Goal: Task Accomplishment & Management: Manage account settings

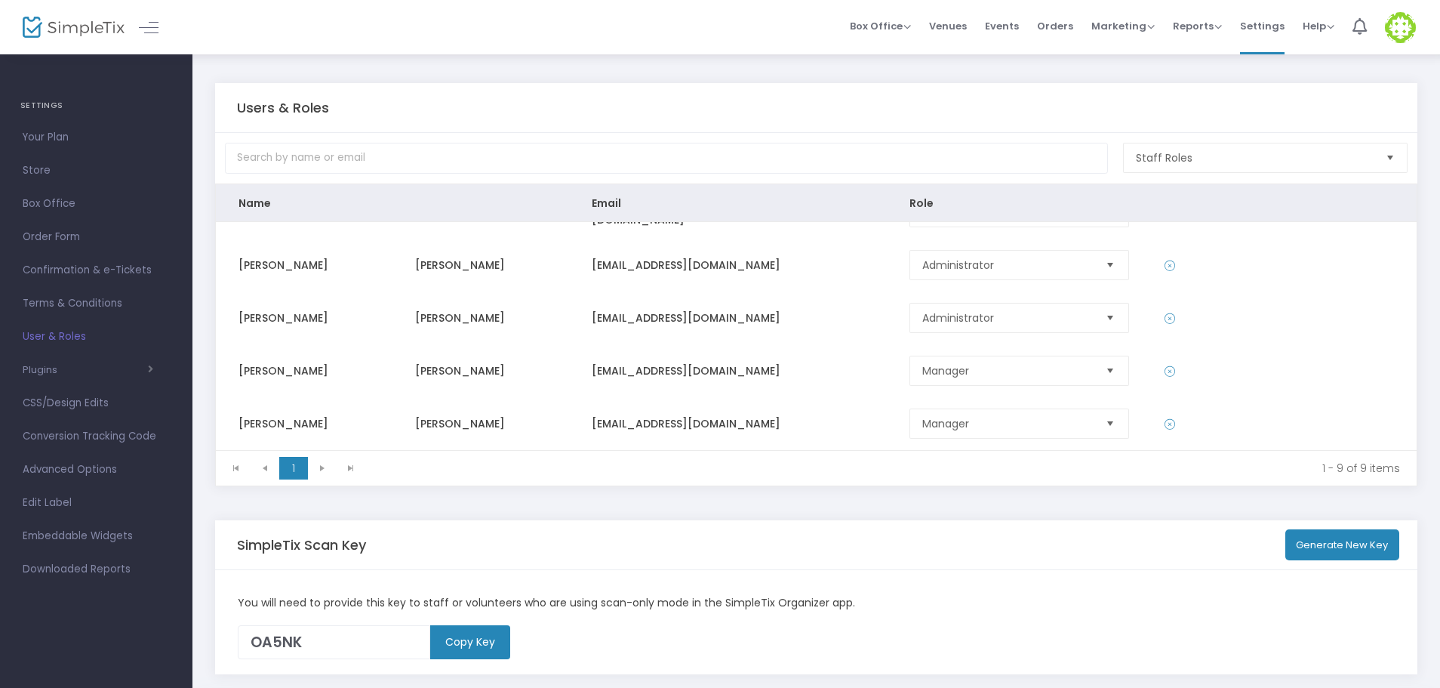
scroll to position [129, 0]
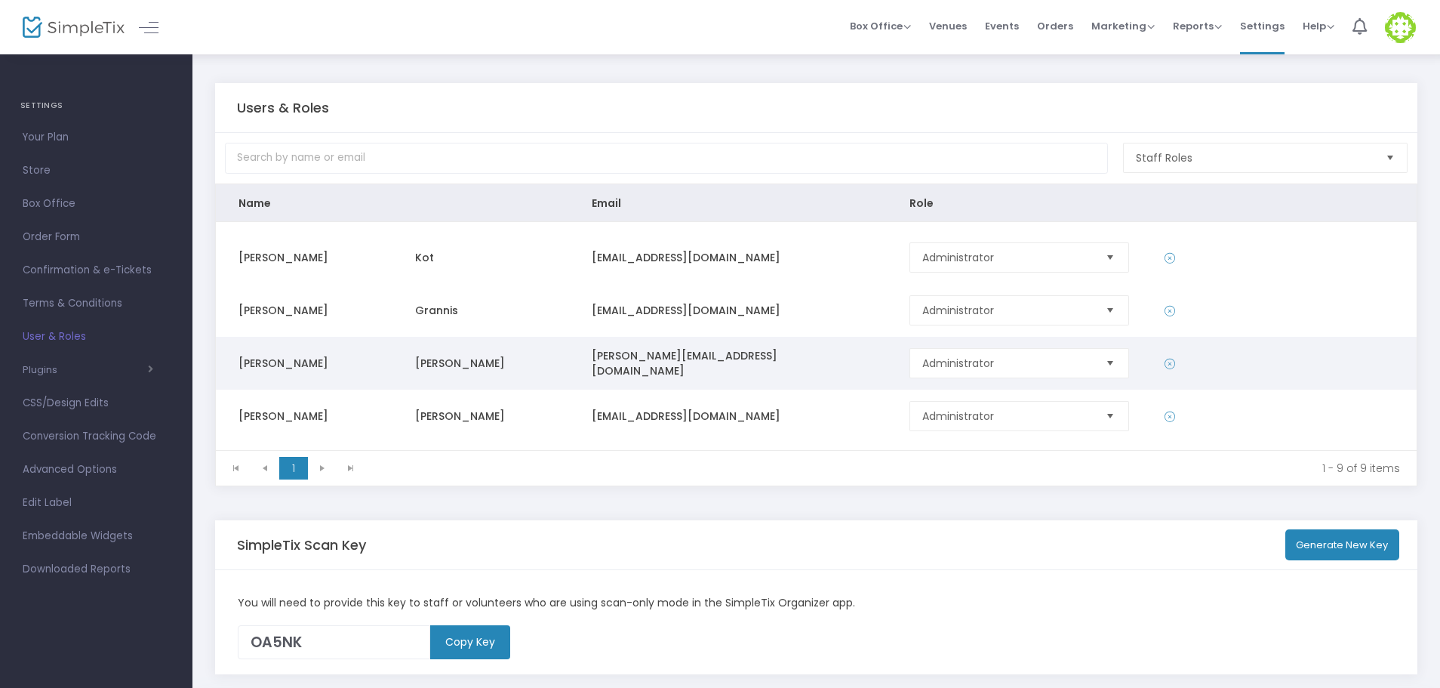
click at [1165, 362] on icon "Data table" at bounding box center [1170, 363] width 11 height 15
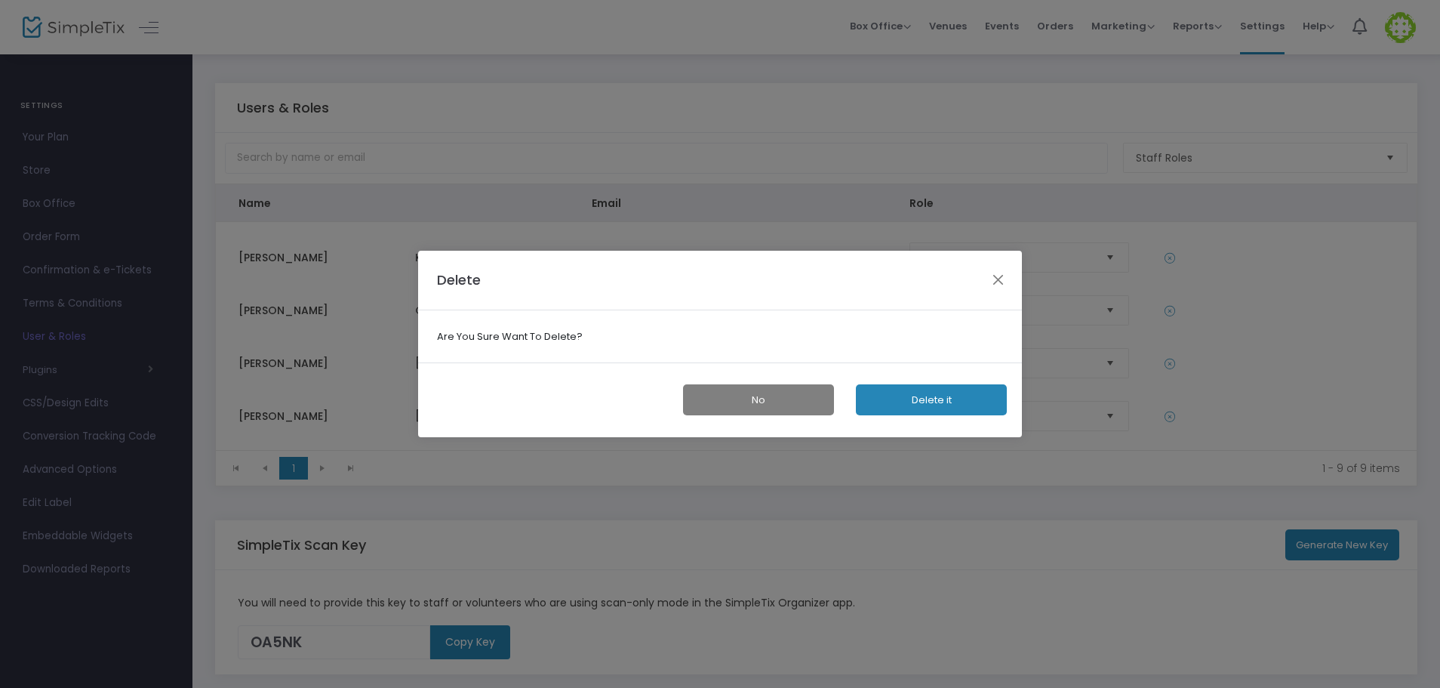
click at [928, 401] on button "Delete it" at bounding box center [931, 399] width 151 height 31
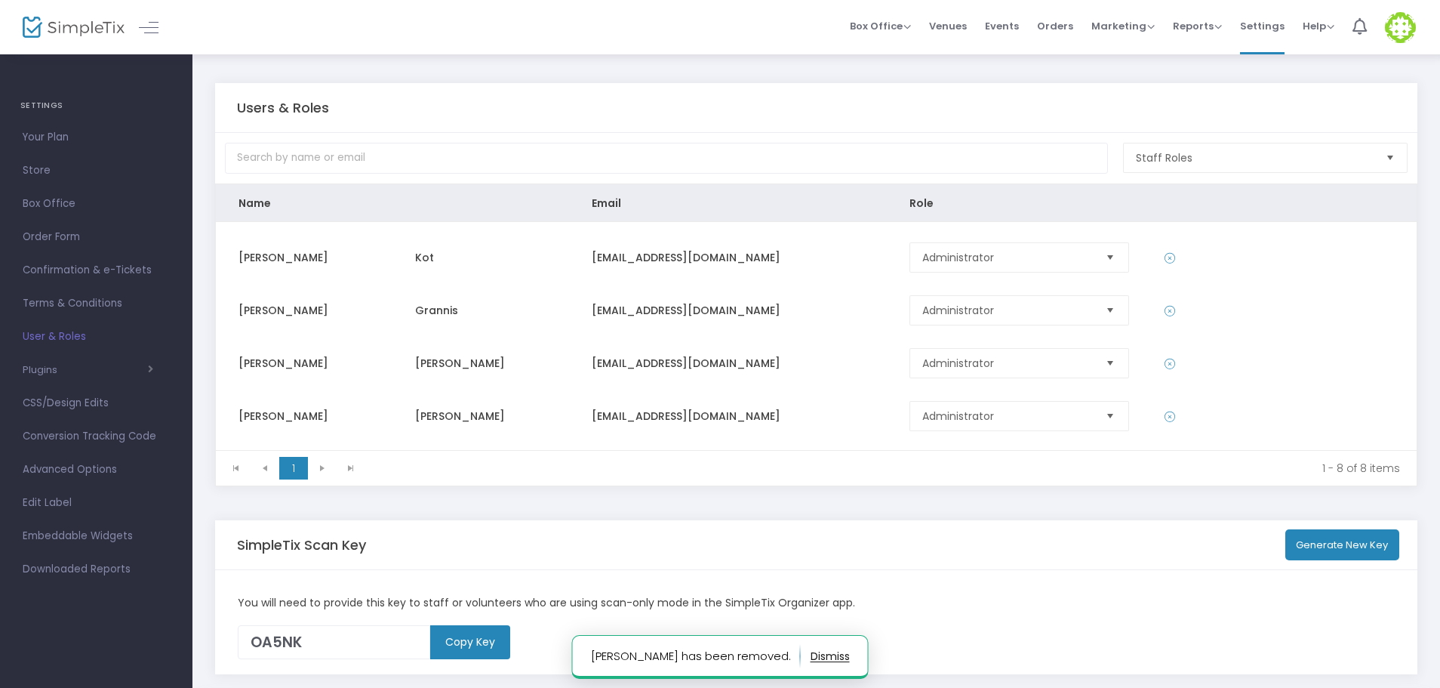
scroll to position [205, 0]
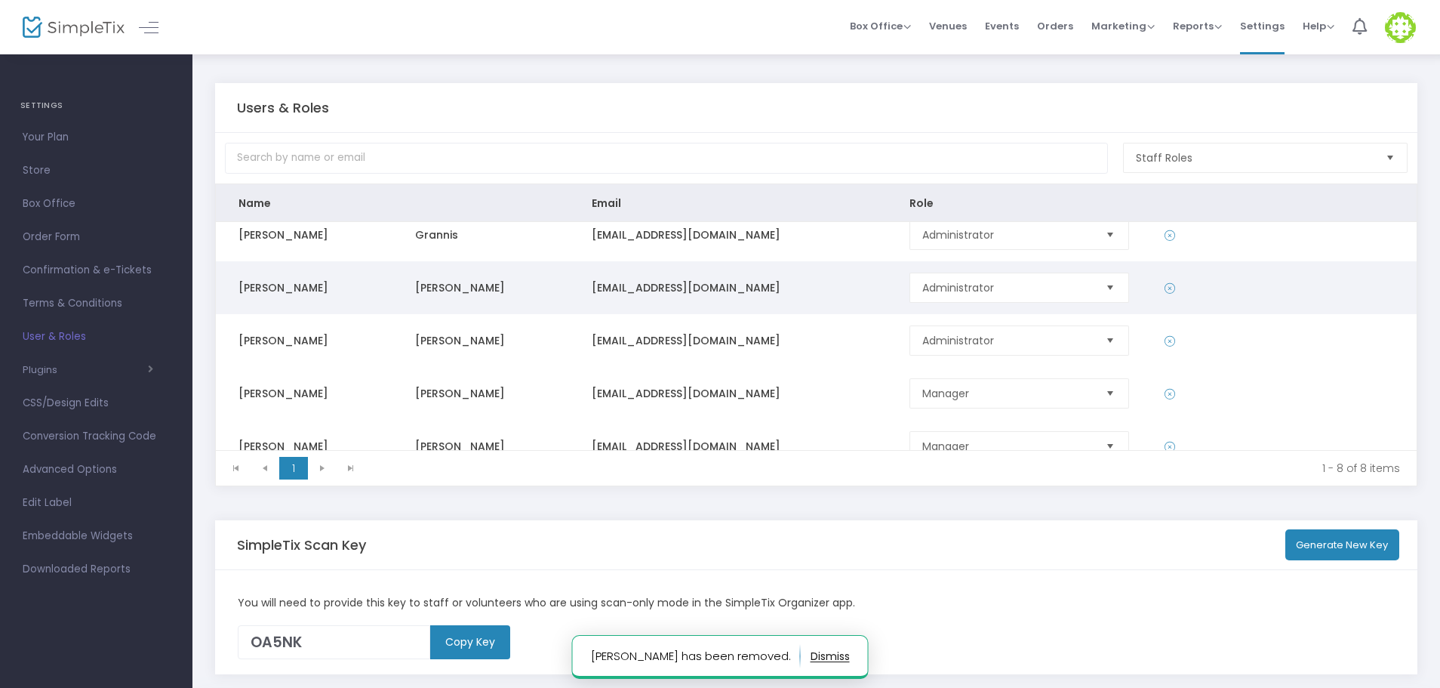
click at [1165, 286] on icon "Data table" at bounding box center [1170, 288] width 11 height 15
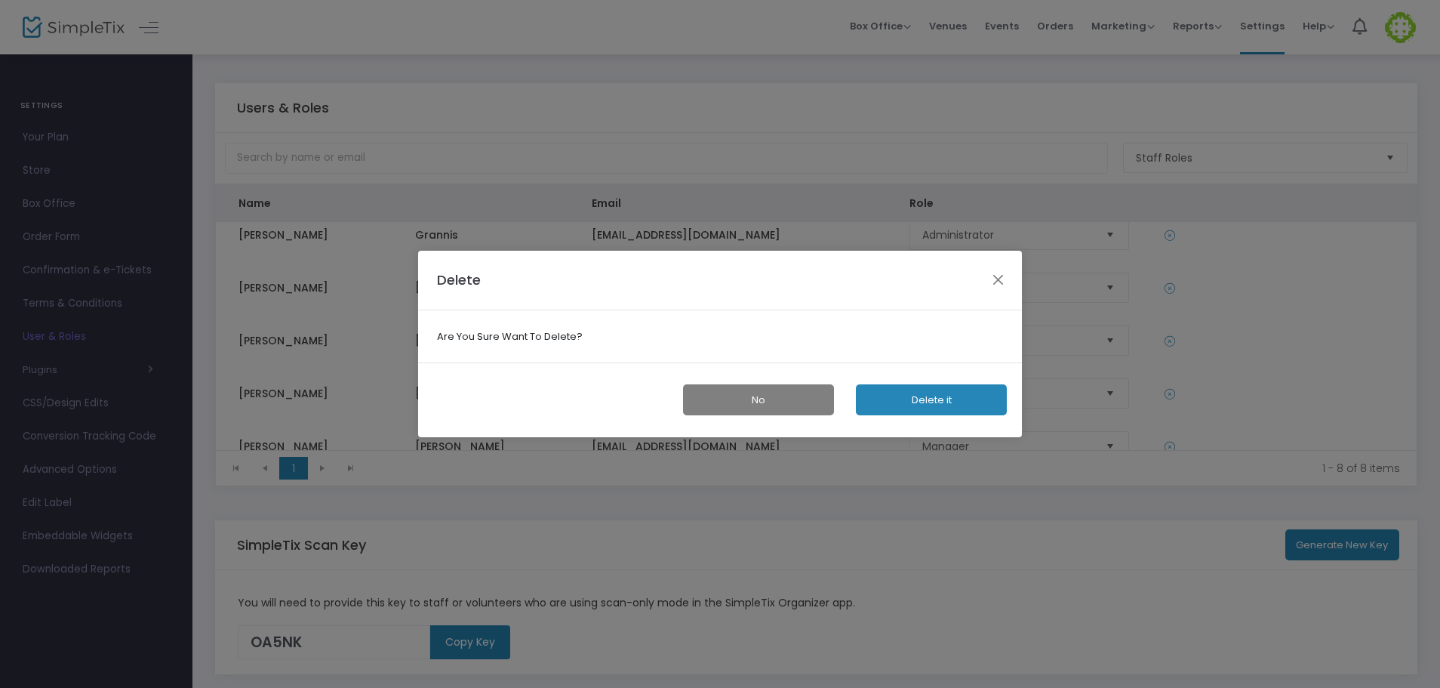
click at [976, 403] on button "Delete it" at bounding box center [931, 399] width 151 height 31
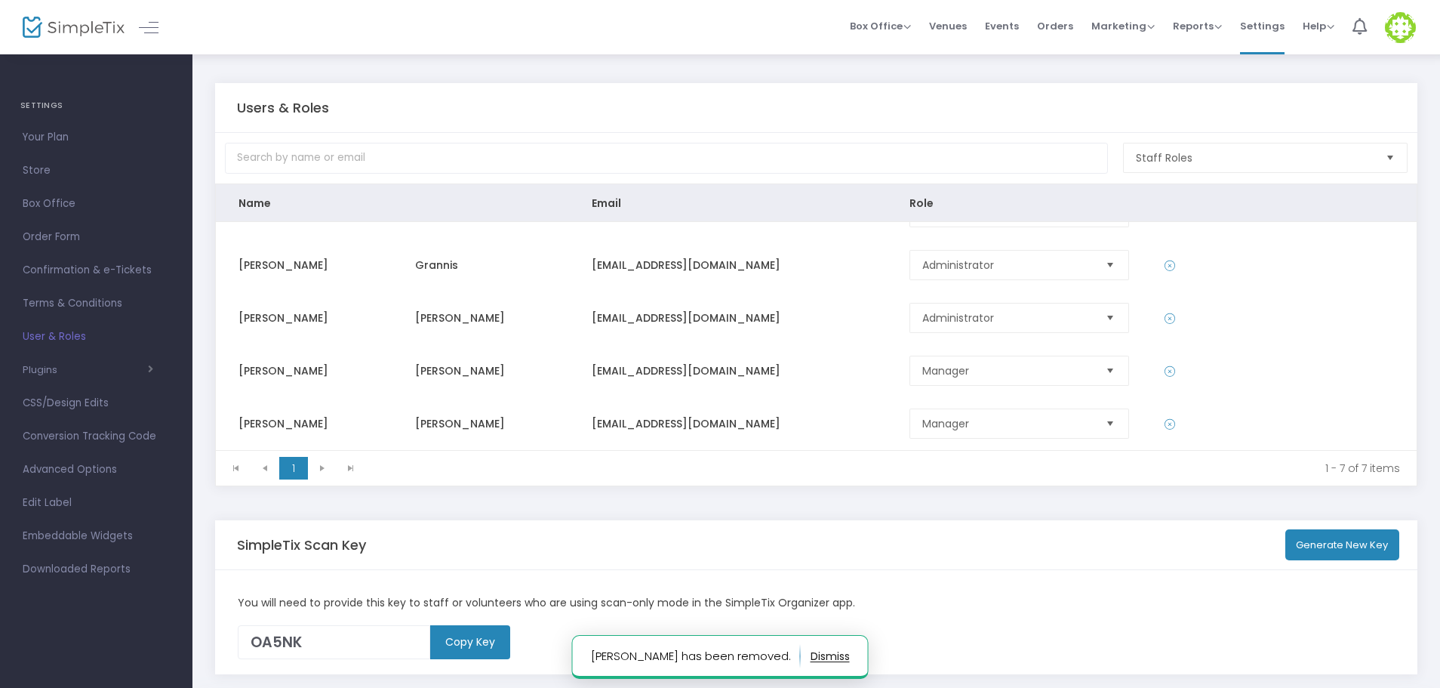
scroll to position [66, 0]
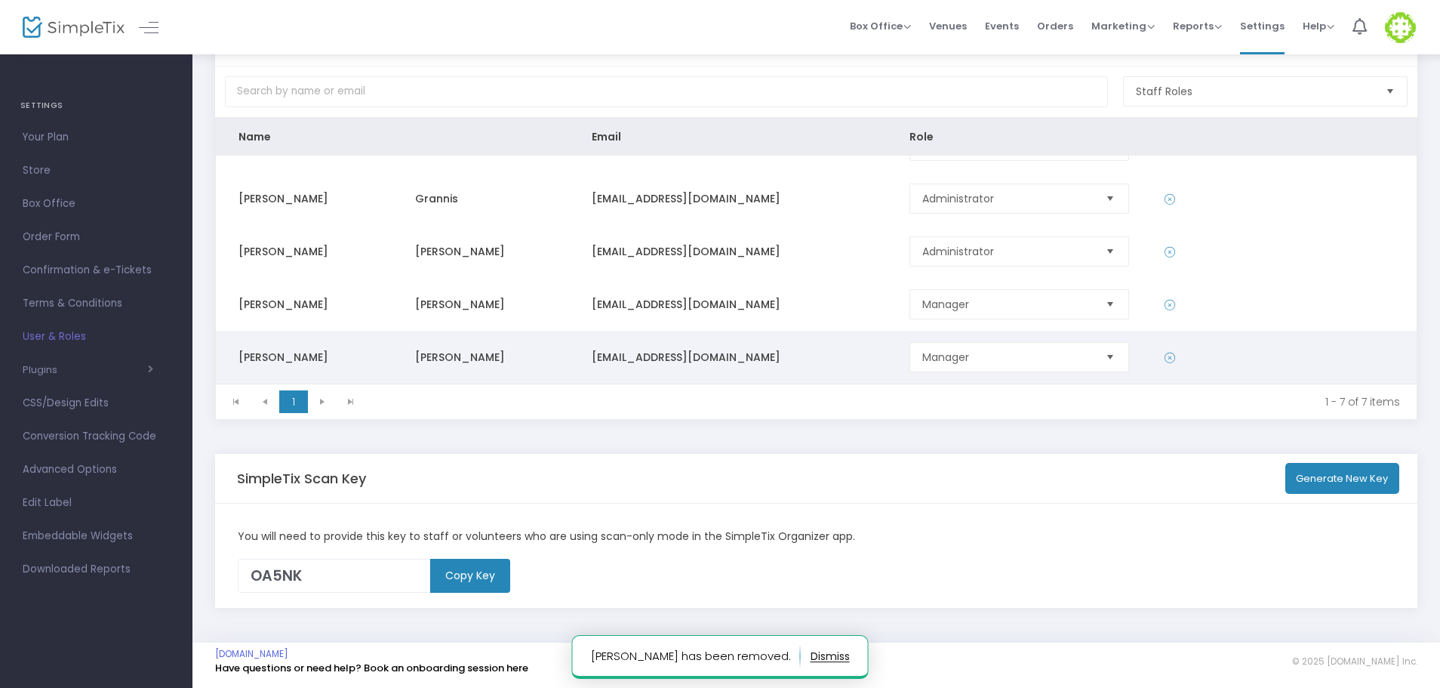
click at [1165, 356] on icon "Data table" at bounding box center [1170, 357] width 11 height 15
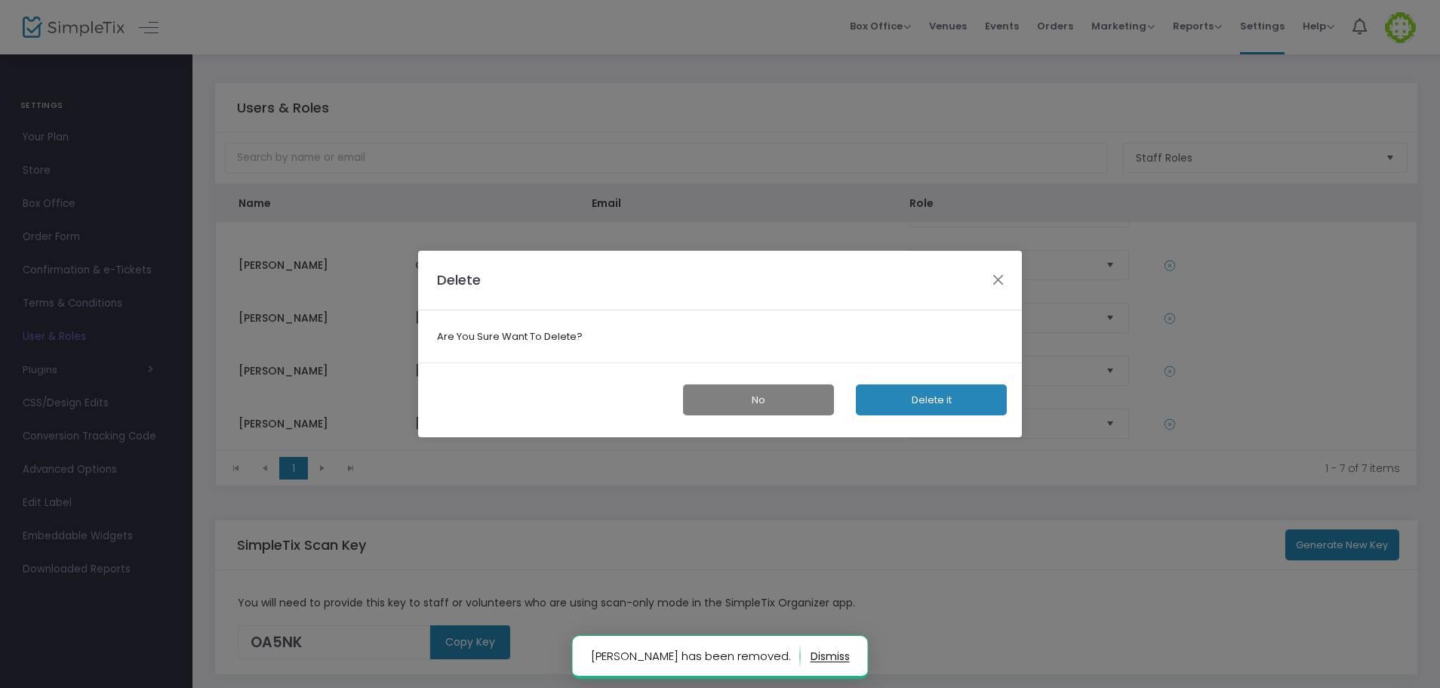
click at [947, 398] on button "Delete it" at bounding box center [931, 399] width 151 height 31
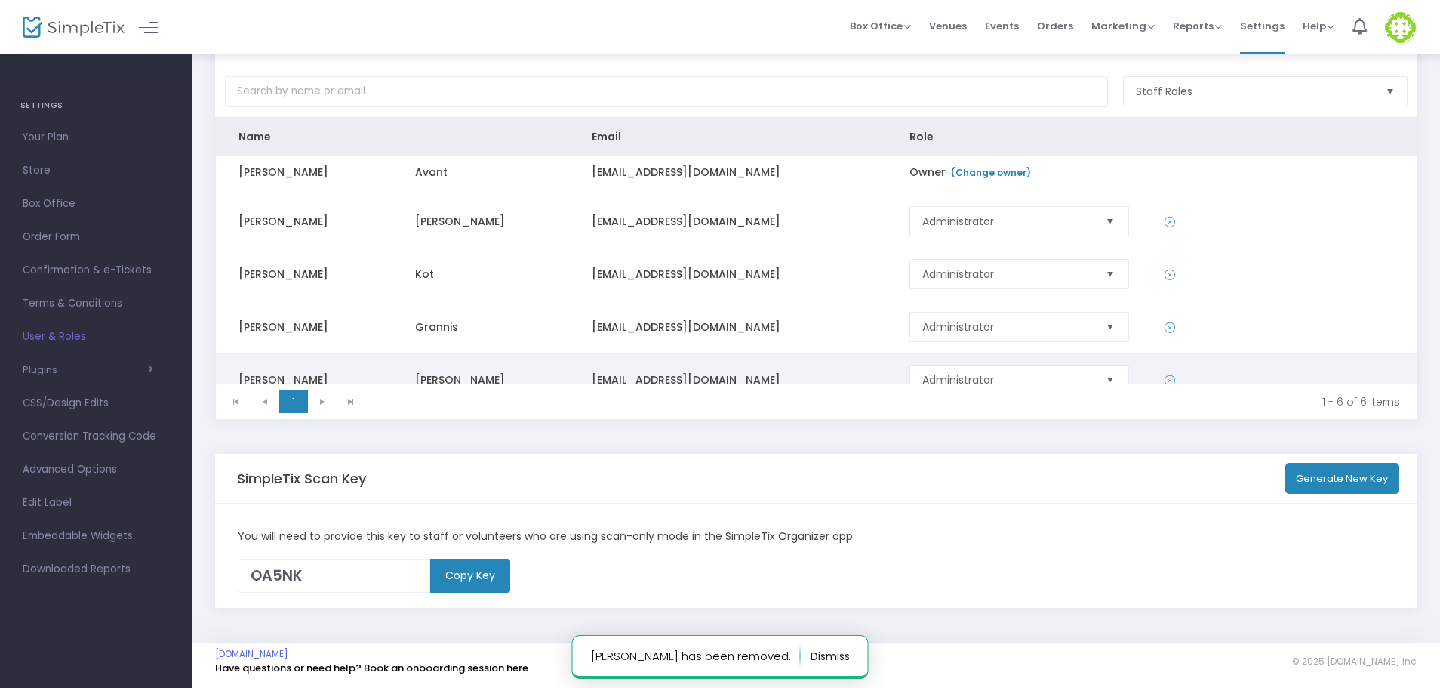
scroll to position [0, 0]
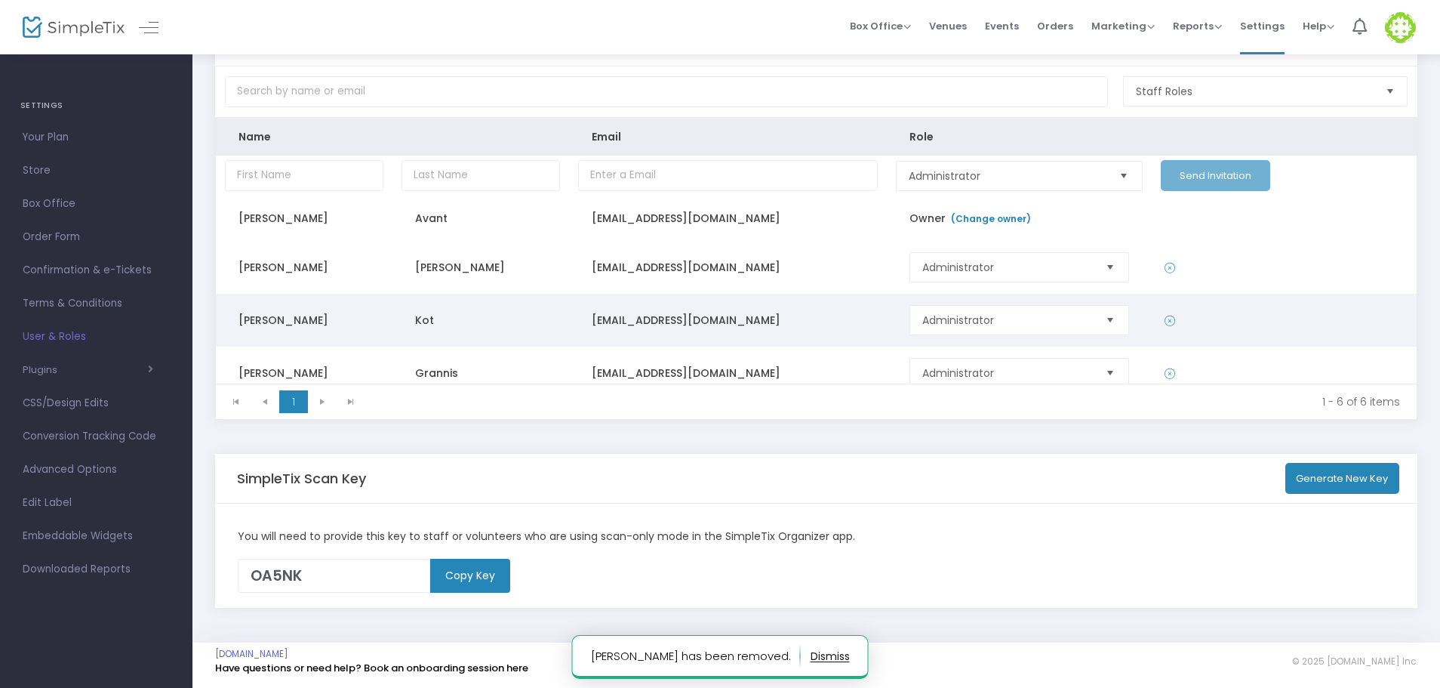
click at [1165, 320] on icon "Data table" at bounding box center [1170, 320] width 11 height 15
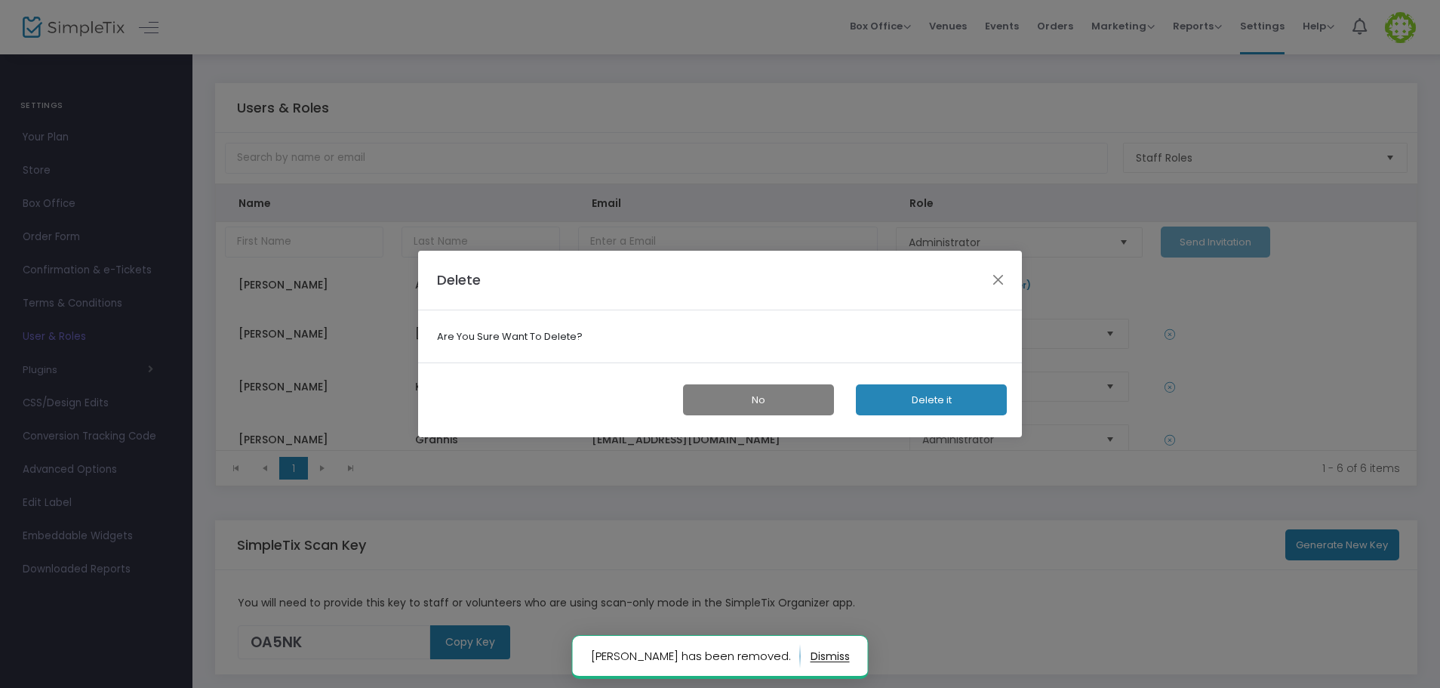
click at [974, 396] on button "Delete it" at bounding box center [931, 399] width 151 height 31
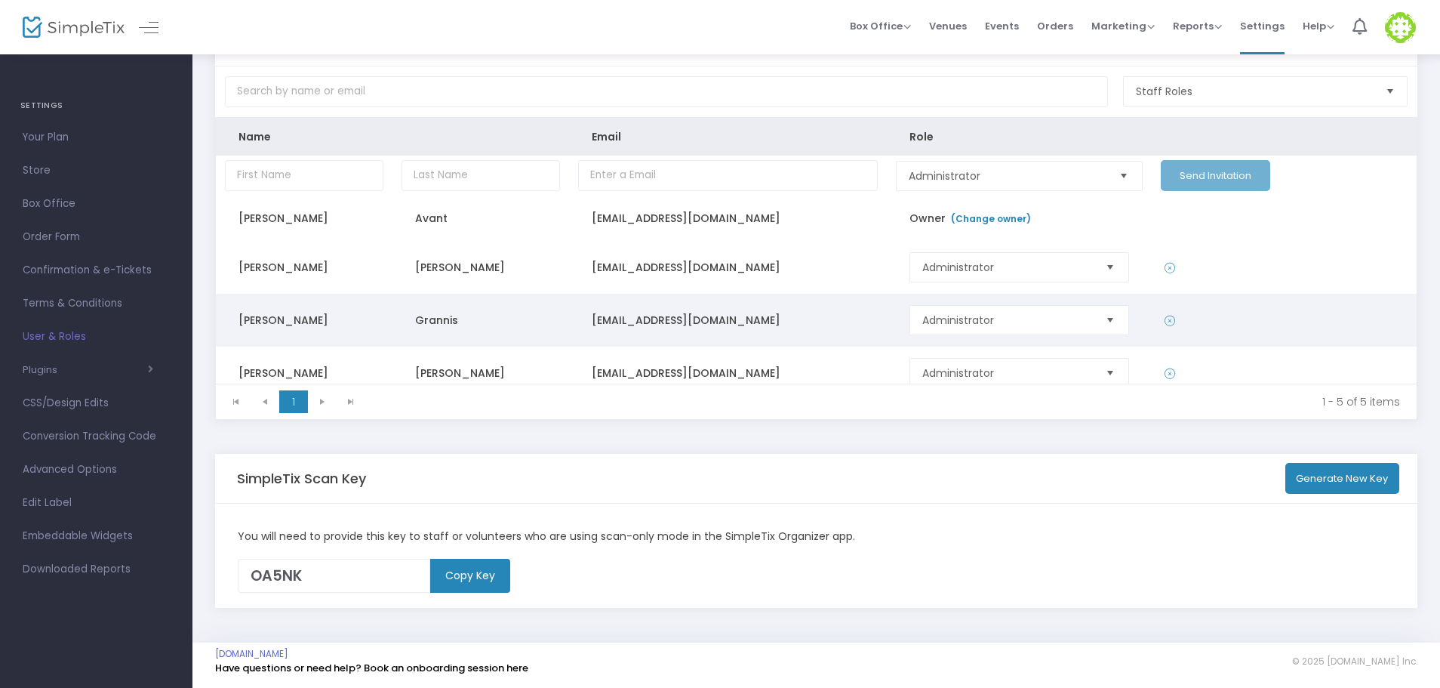
click at [1165, 321] on icon "Data table" at bounding box center [1170, 320] width 11 height 15
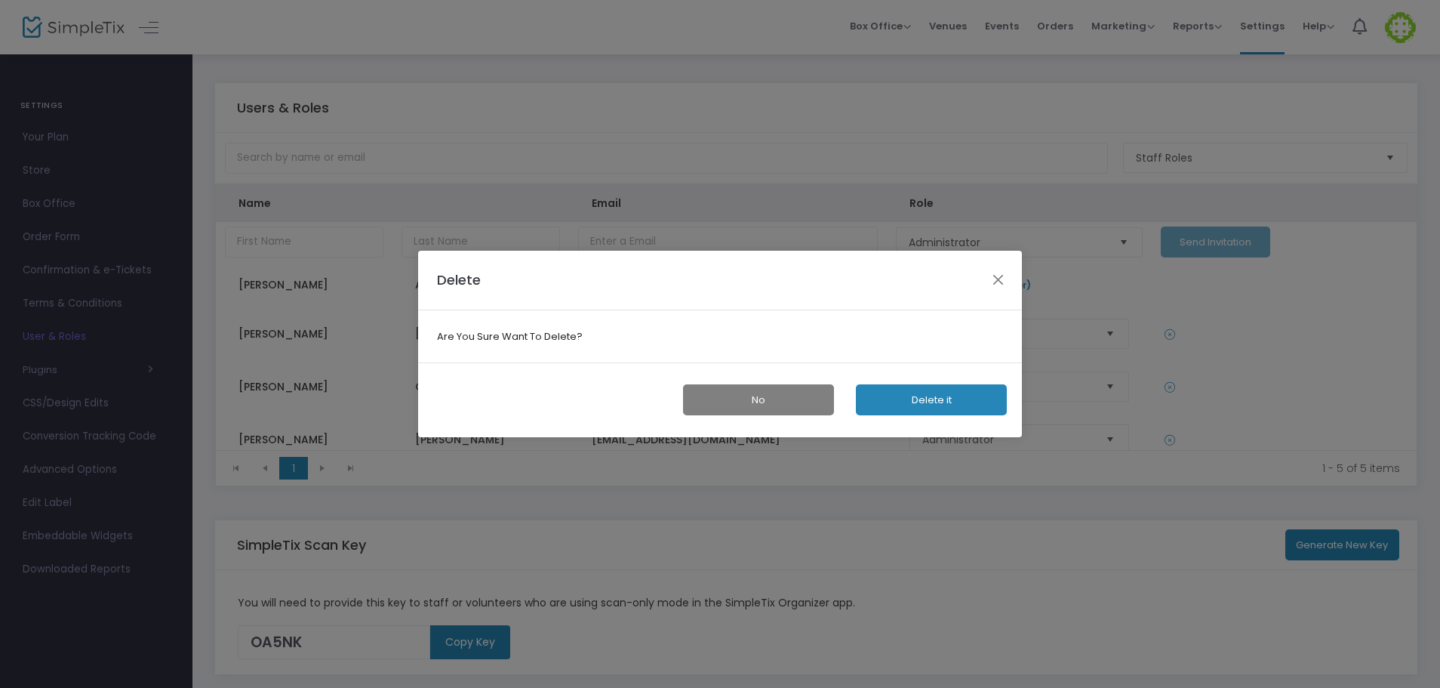
click at [961, 399] on button "Delete it" at bounding box center [931, 399] width 151 height 31
